Goal: Information Seeking & Learning: Learn about a topic

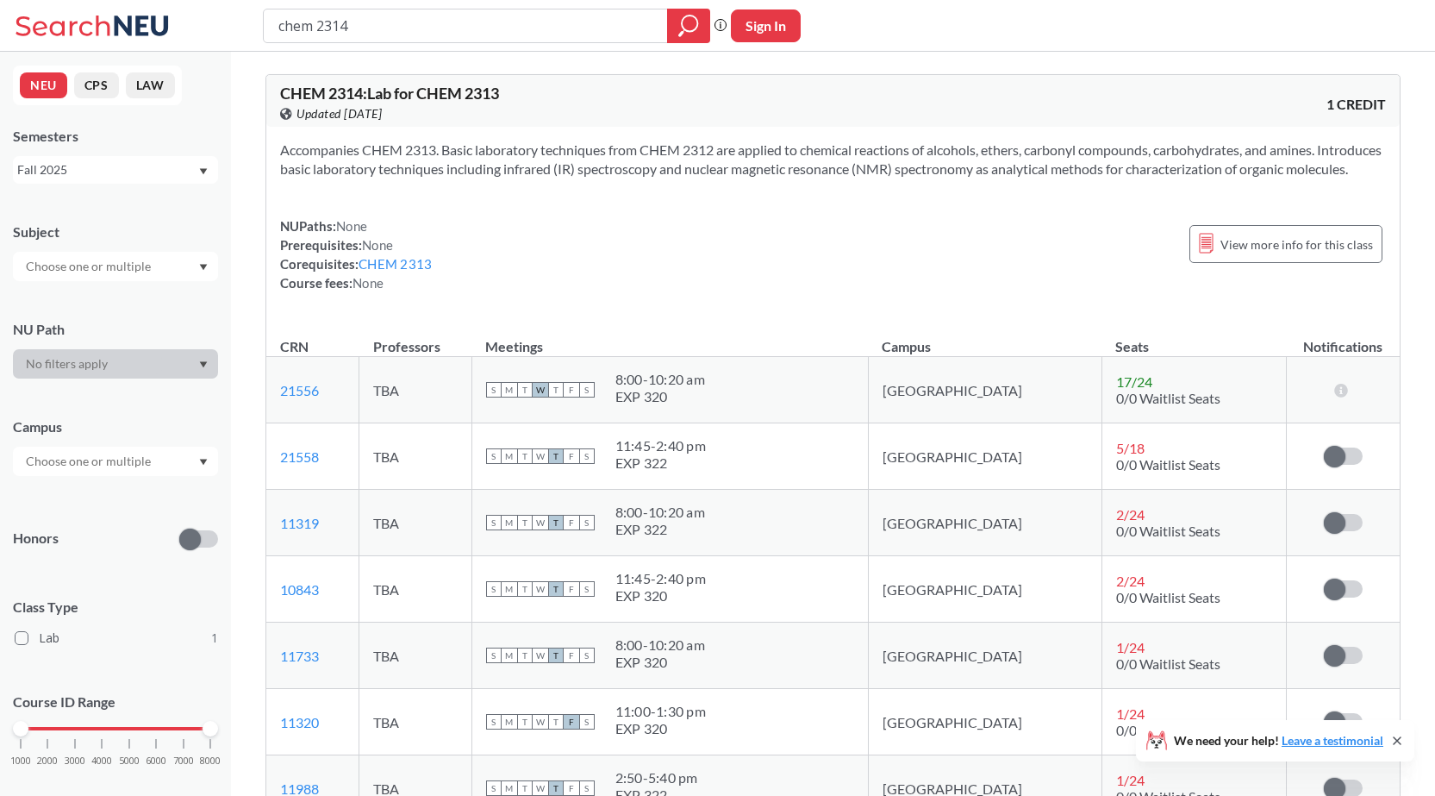
click at [642, 226] on div "Accompanies CHEM 2313. Basic laboratory techniques from CHEM 2312 are applied t…" at bounding box center [833, 223] width 1134 height 193
drag, startPoint x: 874, startPoint y: 266, endPoint x: 883, endPoint y: 255, distance: 14.1
click at [874, 266] on div "NUPaths: None Prerequisites: None Corequisites: CHEM 2313 Course fees: None Vie…" at bounding box center [833, 254] width 1106 height 76
click at [541, 281] on div "NUPaths: None Prerequisites: None Corequisites: CHEM 2313 Course fees: None Vie…" at bounding box center [833, 254] width 1106 height 76
drag, startPoint x: 777, startPoint y: 229, endPoint x: 785, endPoint y: 231, distance: 8.8
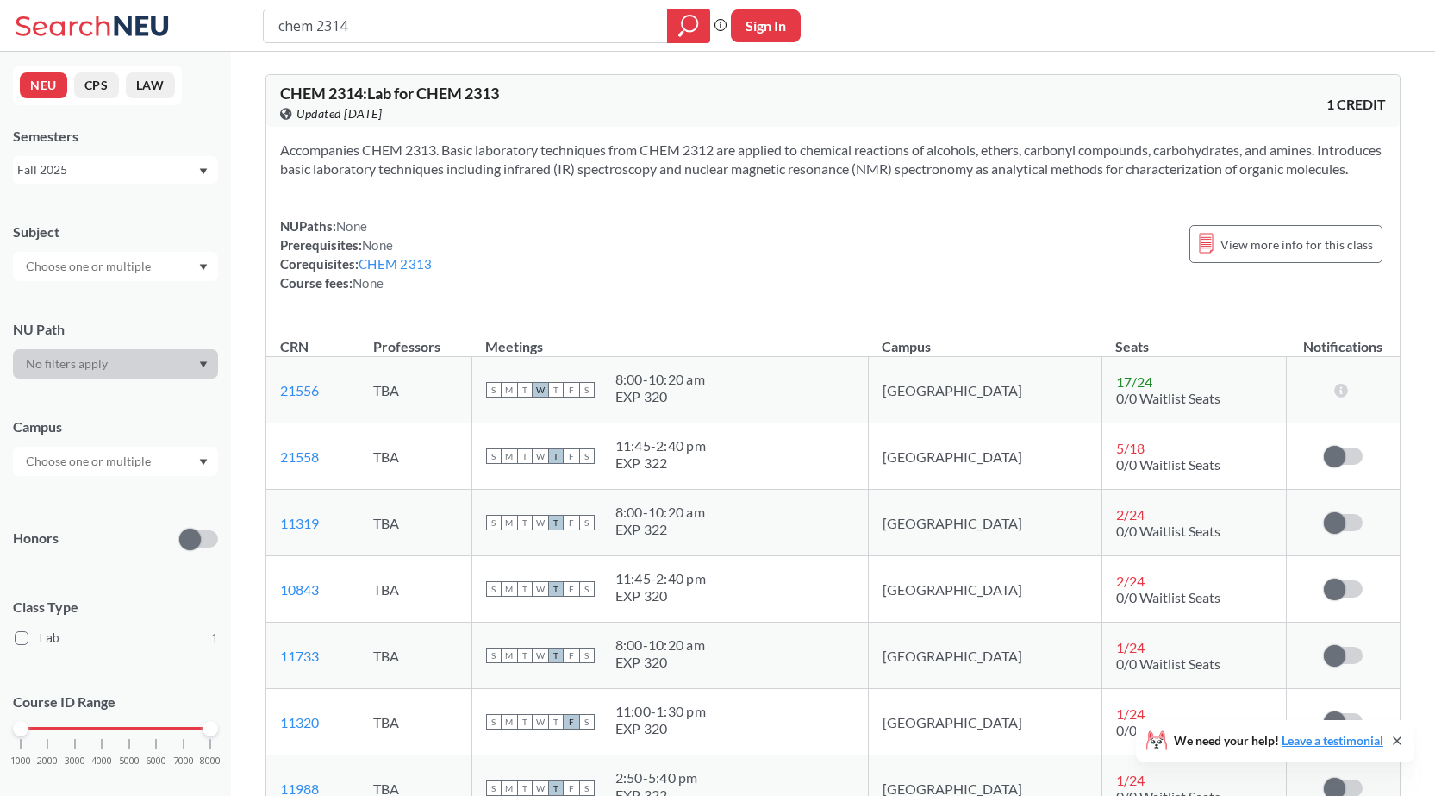
click at [778, 229] on div "Accompanies CHEM 2313. Basic laboratory techniques from CHEM 2312 are applied t…" at bounding box center [833, 223] width 1134 height 193
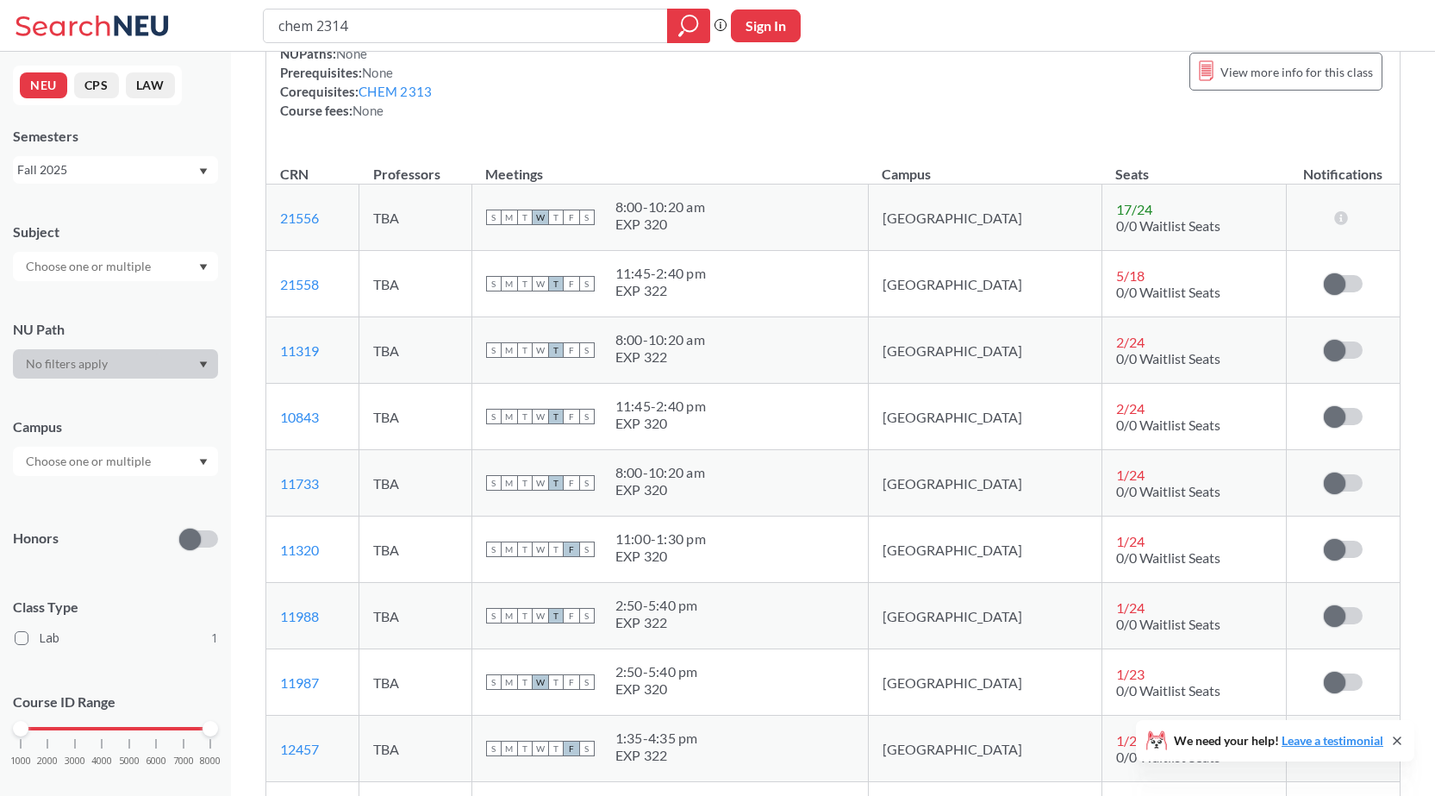
scroll to position [86, 0]
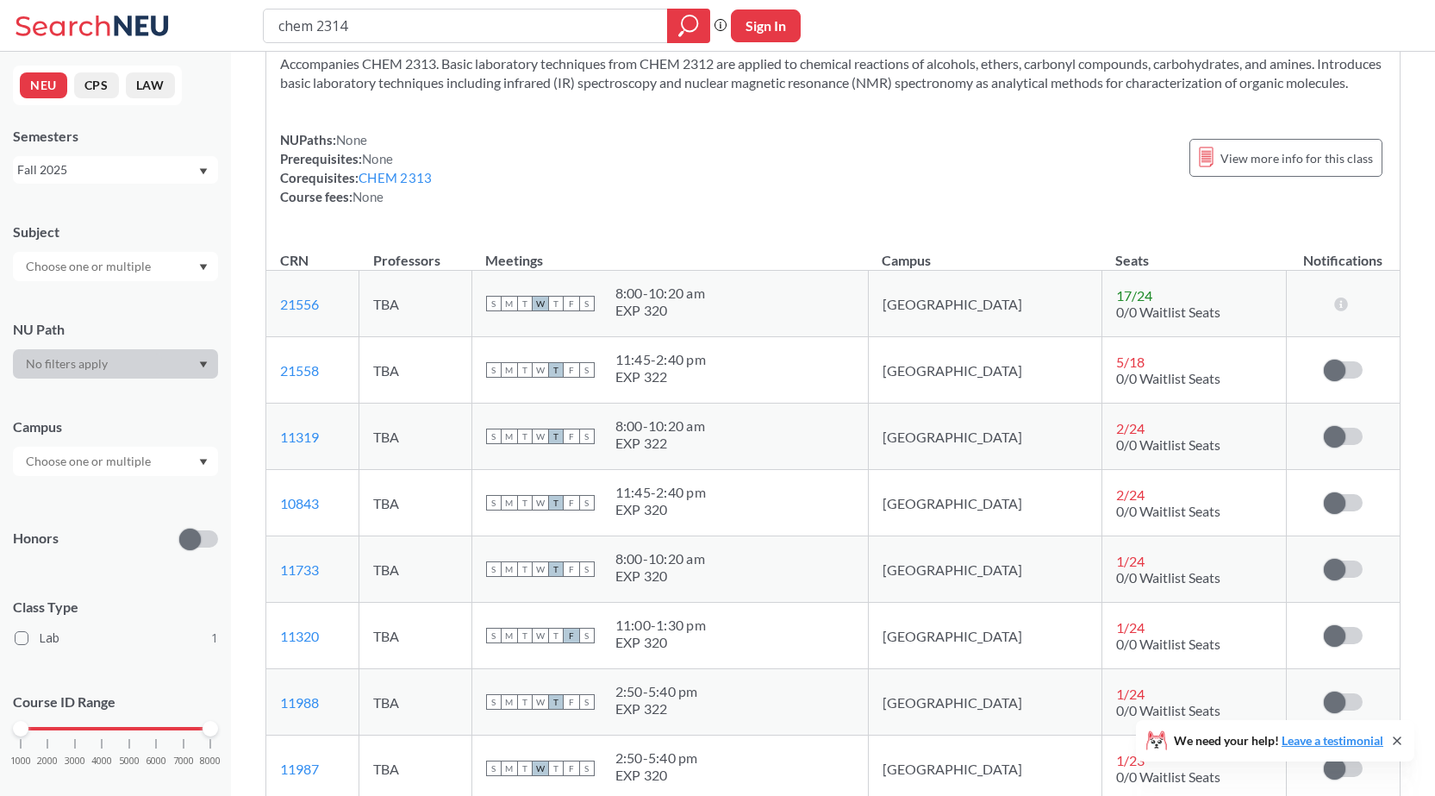
click at [886, 172] on div "NUPaths: None Prerequisites: None Corequisites: CHEM 2313 Course fees: None Vie…" at bounding box center [833, 168] width 1106 height 76
click at [792, 206] on div "NUPaths: None Prerequisites: None Corequisites: CHEM 2313 Course fees: None Vie…" at bounding box center [833, 168] width 1106 height 76
click at [733, 127] on div "Accompanies CHEM 2313. Basic laboratory techniques from CHEM 2312 are applied t…" at bounding box center [833, 137] width 1134 height 193
click at [777, 183] on div "NUPaths: None Prerequisites: None Corequisites: CHEM 2313 Course fees: None Vie…" at bounding box center [833, 168] width 1106 height 76
click at [733, 150] on div "NUPaths: None Prerequisites: None Corequisites: CHEM 2313 Course fees: None Vie…" at bounding box center [833, 168] width 1106 height 76
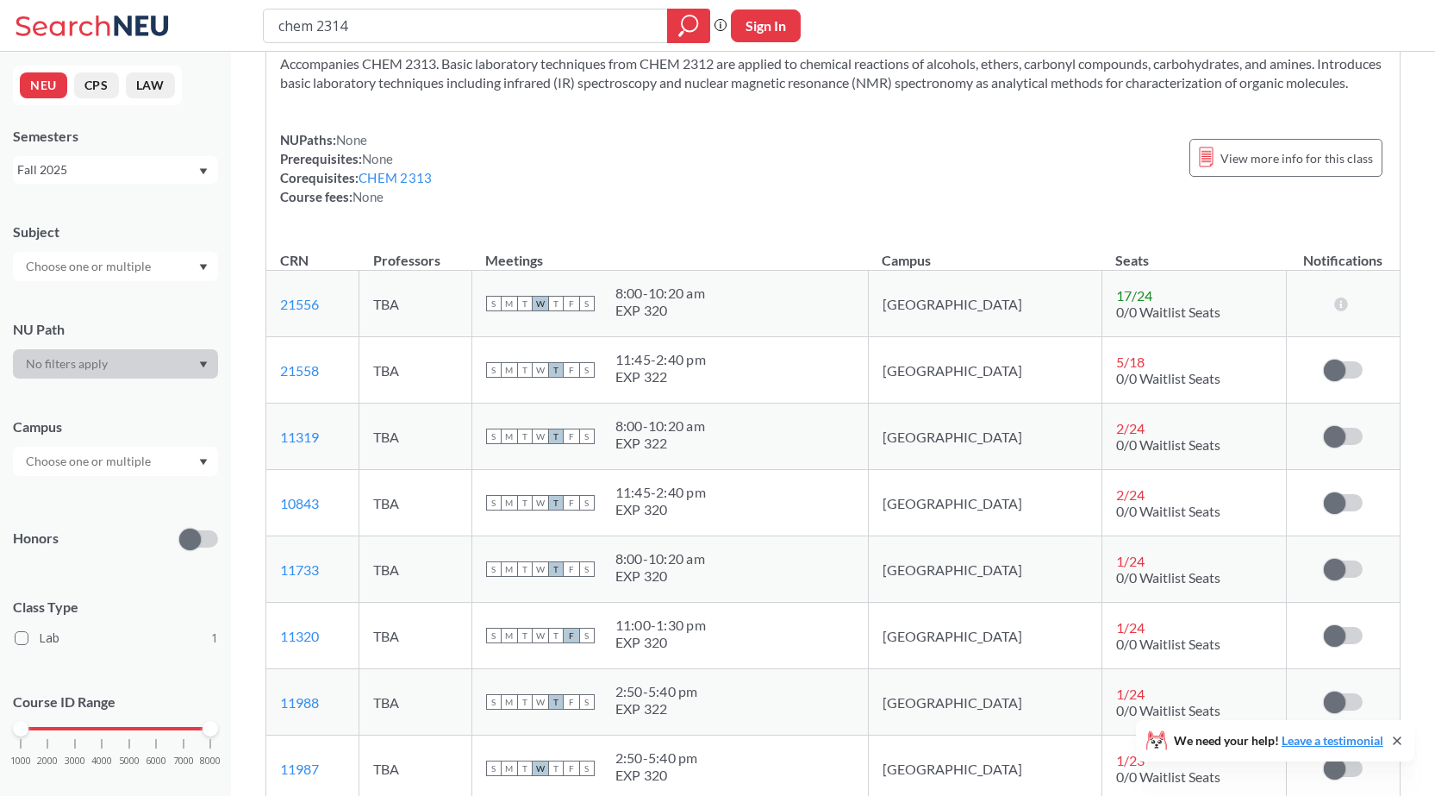
click at [753, 176] on div "NUPaths: None Prerequisites: None Corequisites: CHEM 2313 Course fees: None Vie…" at bounding box center [833, 168] width 1106 height 76
click at [750, 176] on div "NUPaths: None Prerequisites: None Corequisites: CHEM 2313 Course fees: None Vie…" at bounding box center [833, 168] width 1106 height 76
click at [728, 170] on div "NUPaths: None Prerequisites: None Corequisites: CHEM 2313 Course fees: None Vie…" at bounding box center [833, 168] width 1106 height 76
click at [785, 184] on div "NUPaths: None Prerequisites: None Corequisites: CHEM 2313 Course fees: None Vie…" at bounding box center [833, 168] width 1106 height 76
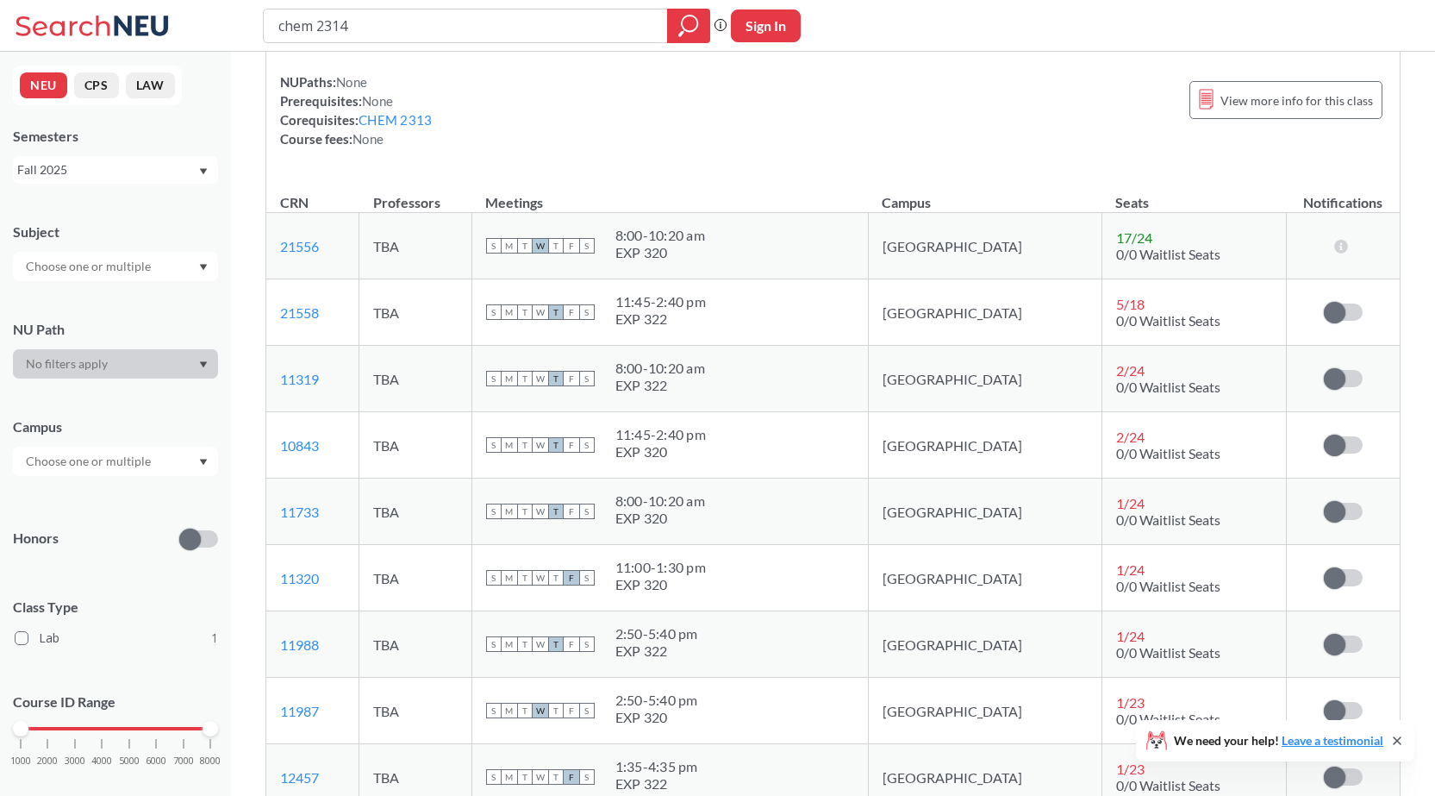
scroll to position [172, 0]
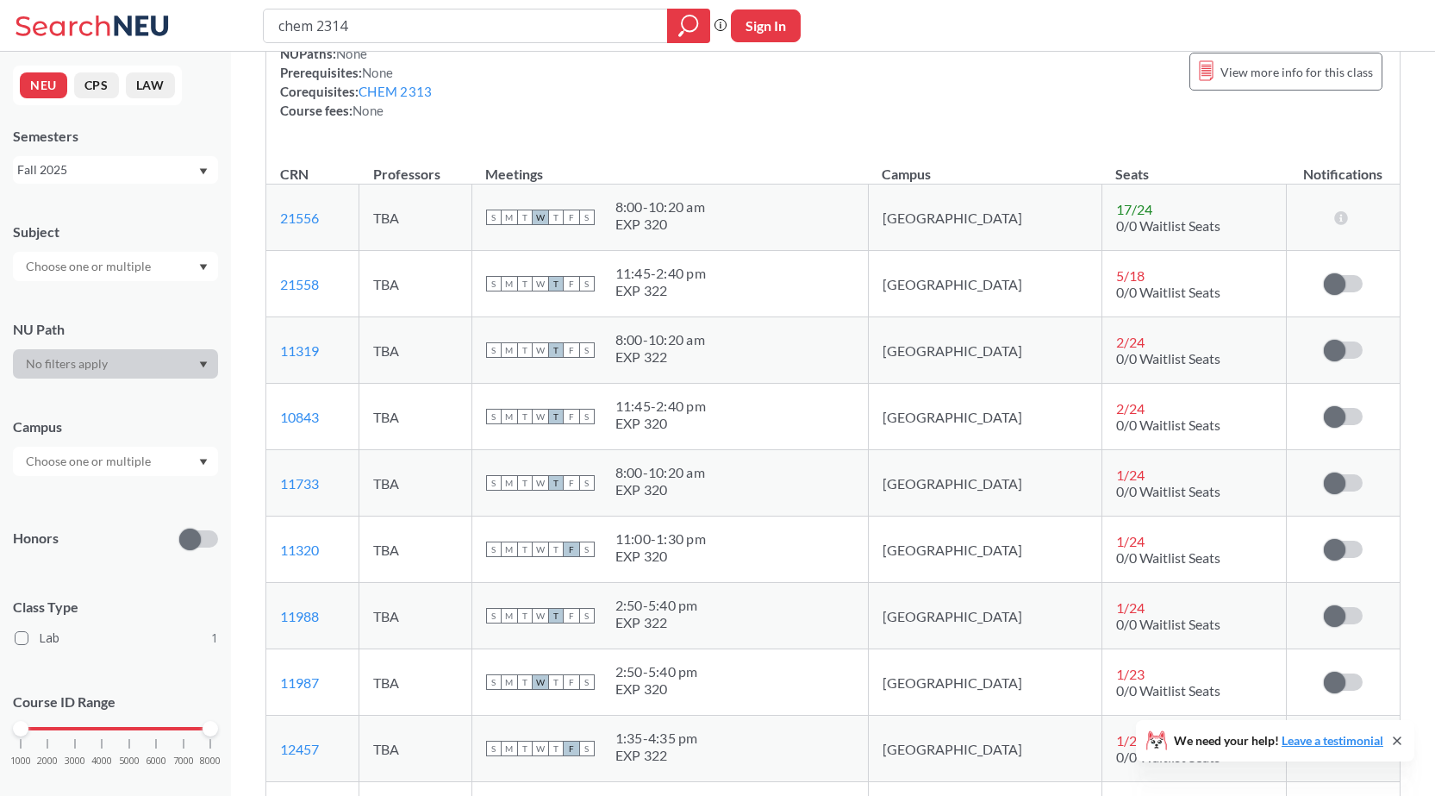
click at [798, 116] on div "NUPaths: None Prerequisites: None Corequisites: CHEM 2313 Course fees: None Vie…" at bounding box center [833, 82] width 1106 height 76
drag, startPoint x: 752, startPoint y: 128, endPoint x: 773, endPoint y: 116, distance: 25.1
click at [753, 120] on div "NUPaths: None Prerequisites: None Corequisites: CHEM 2313 Course fees: None Vie…" at bounding box center [833, 82] width 1106 height 76
click at [774, 147] on div "Accompanies CHEM 2313. Basic laboratory techniques from CHEM 2312 are applied t…" at bounding box center [833, 50] width 1134 height 193
click at [782, 147] on div "Accompanies CHEM 2313. Basic laboratory techniques from CHEM 2312 are applied t…" at bounding box center [833, 50] width 1134 height 193
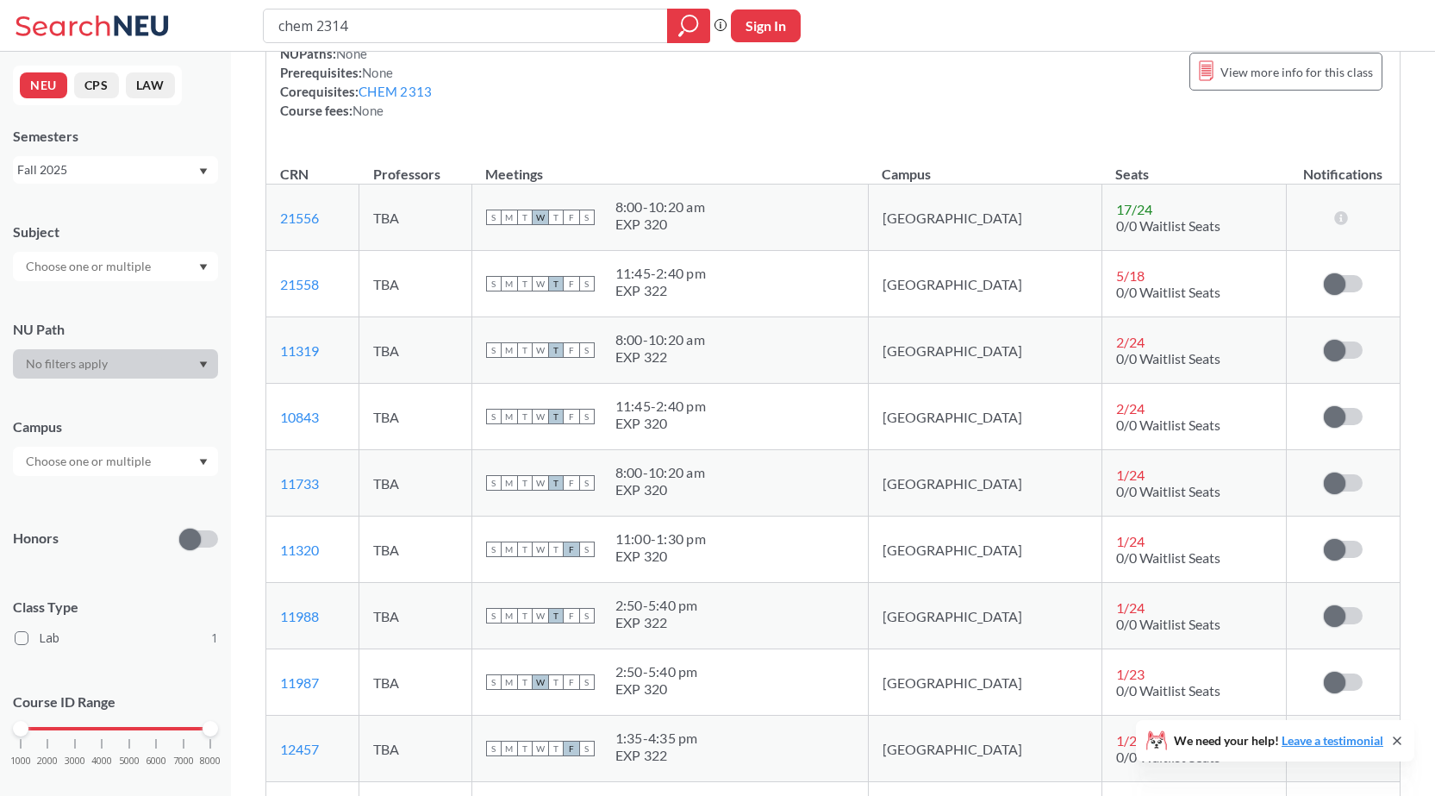
click at [726, 120] on div "NUPaths: None Prerequisites: None Corequisites: CHEM 2313 Course fees: None Vie…" at bounding box center [833, 82] width 1106 height 76
